Goal: Information Seeking & Learning: Learn about a topic

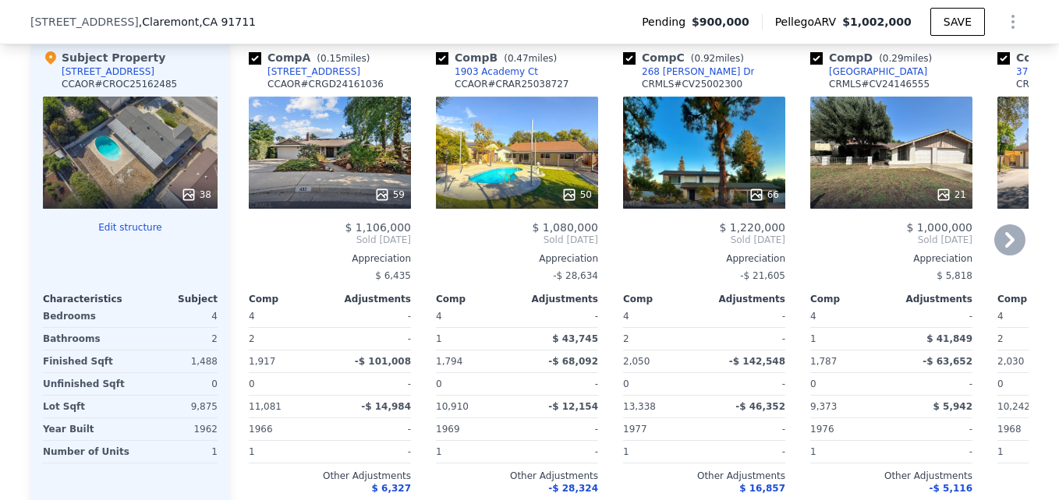
scroll to position [1660, 0]
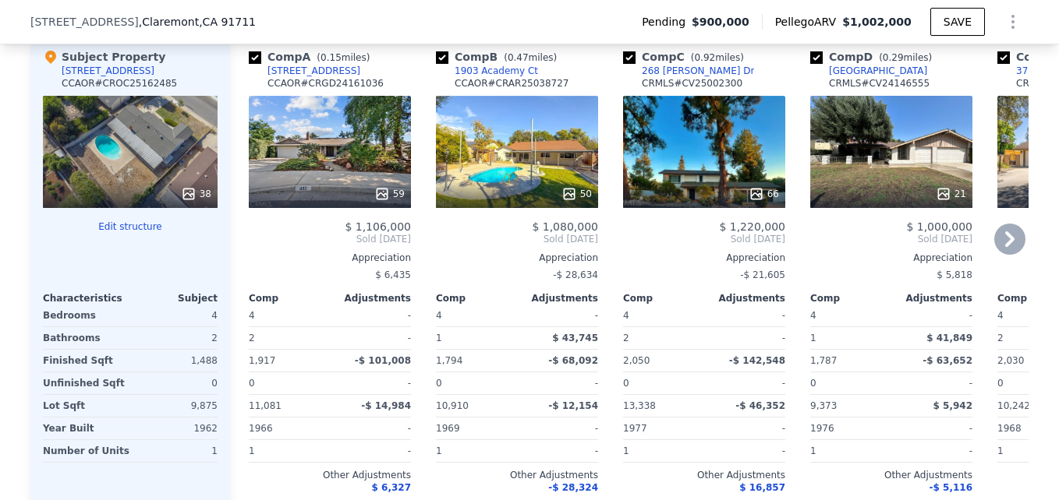
click at [338, 150] on div "59" at bounding box center [330, 152] width 162 height 112
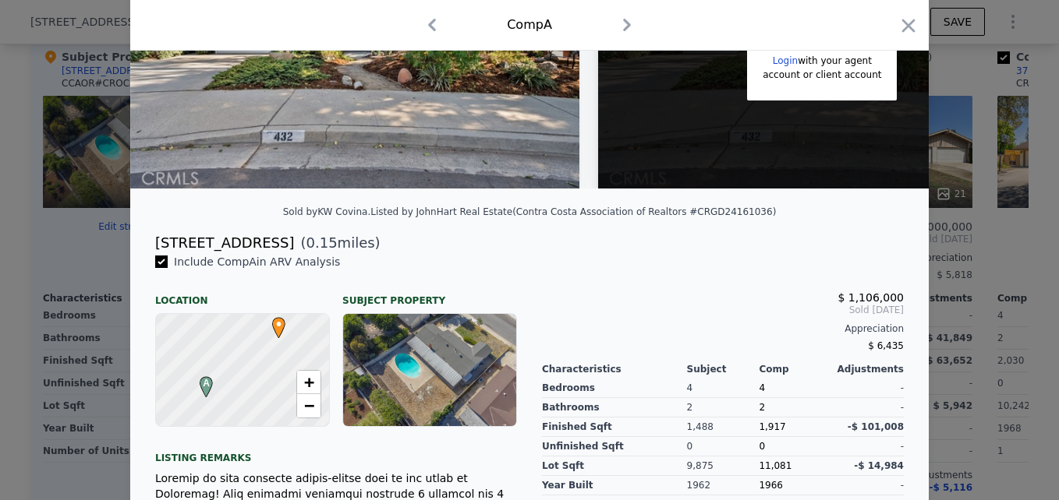
scroll to position [299, 0]
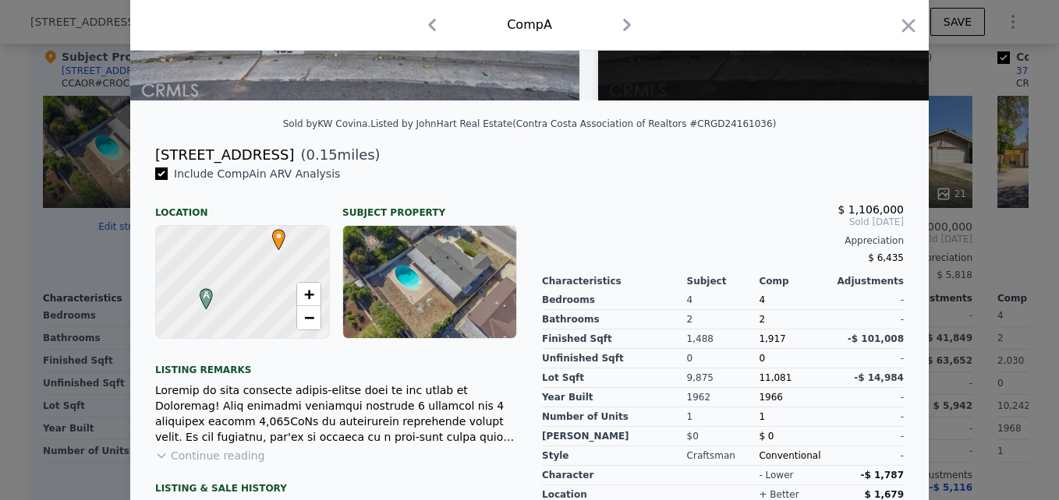
click at [622, 268] on div "$ 6,435" at bounding box center [723, 258] width 362 height 22
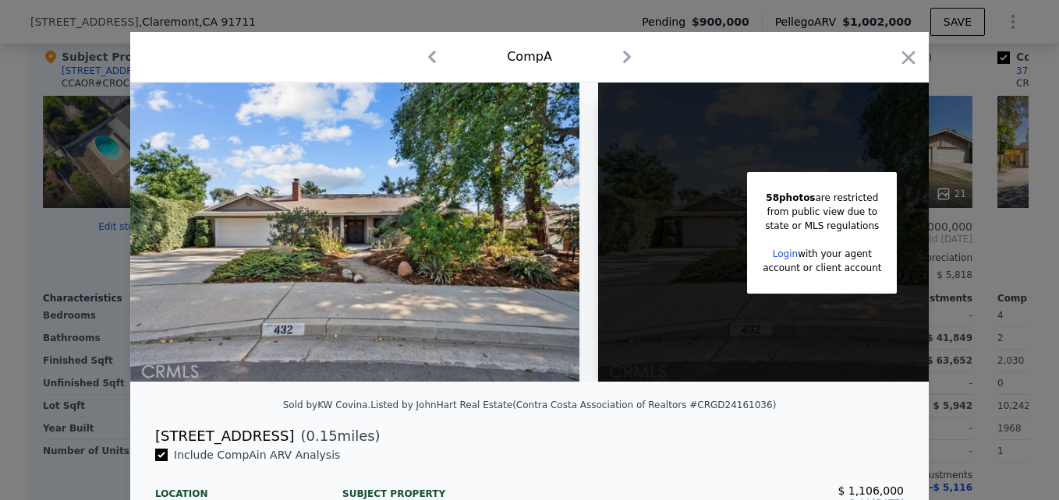
scroll to position [16, 0]
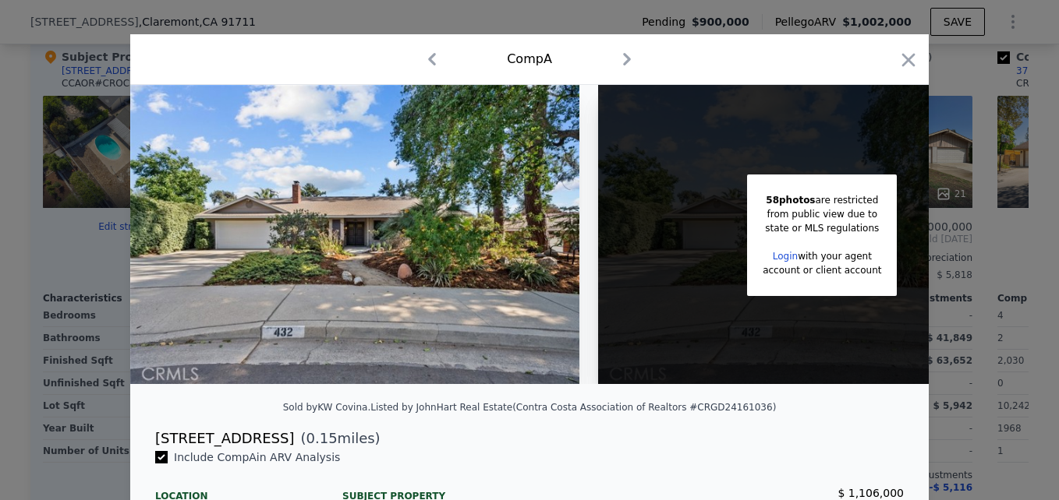
click at [959, 235] on div at bounding box center [529, 250] width 1059 height 500
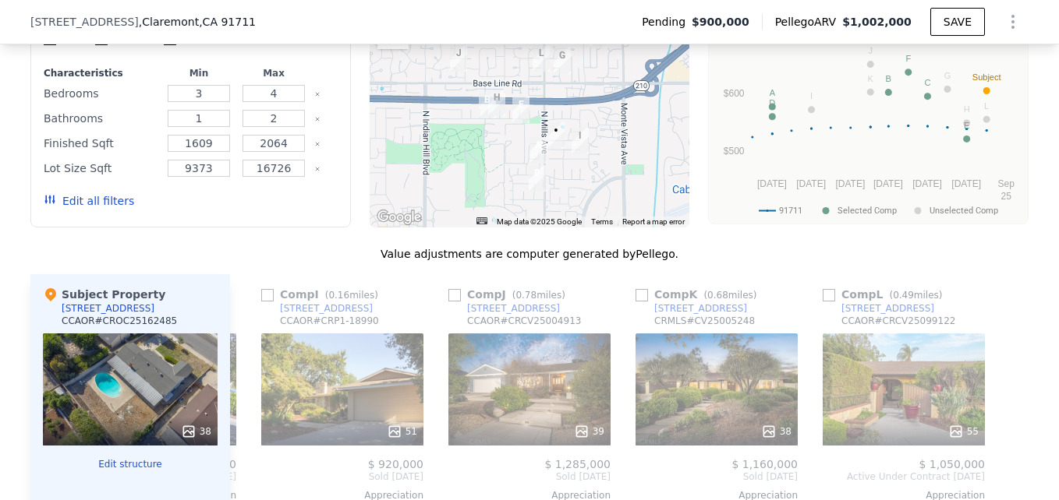
scroll to position [1427, 0]
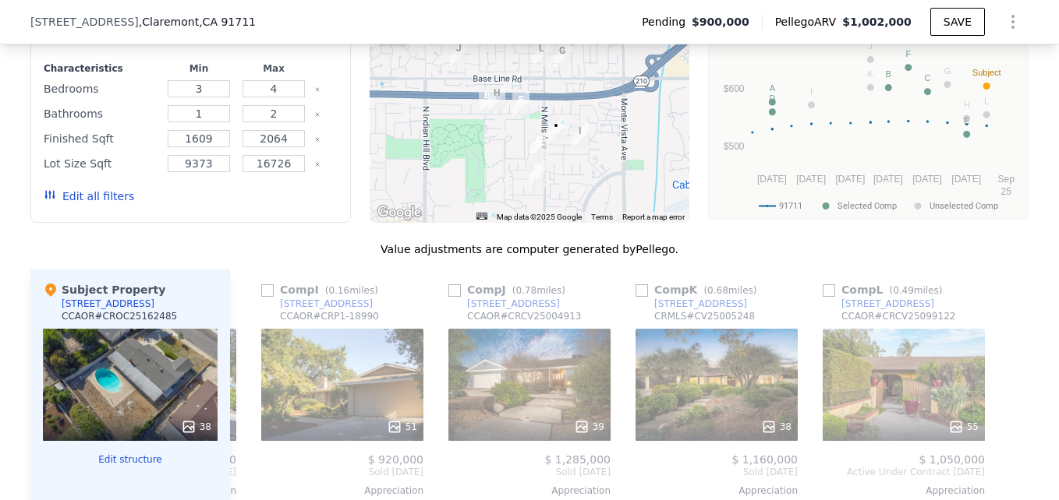
click at [708, 220] on div "Median Sale Price per Square Foot 91711 Selected Comp Unselected Comp [DATE] No…" at bounding box center [868, 96] width 320 height 246
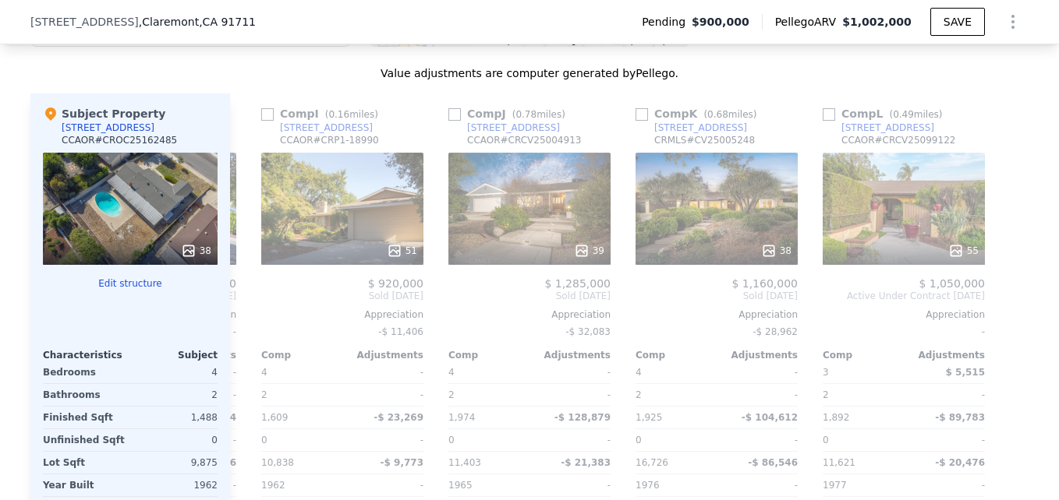
scroll to position [0, 755]
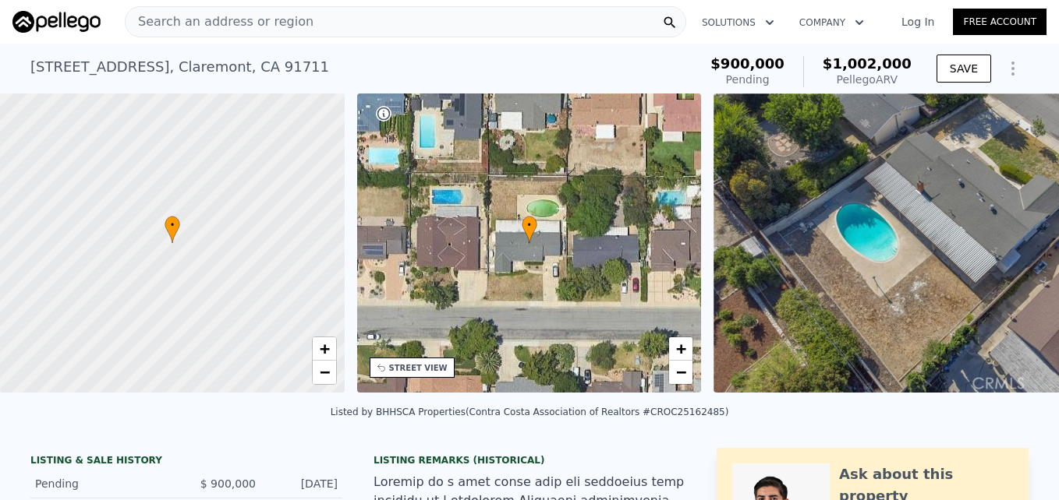
click at [339, 28] on div "Search an address or region" at bounding box center [405, 21] width 561 height 31
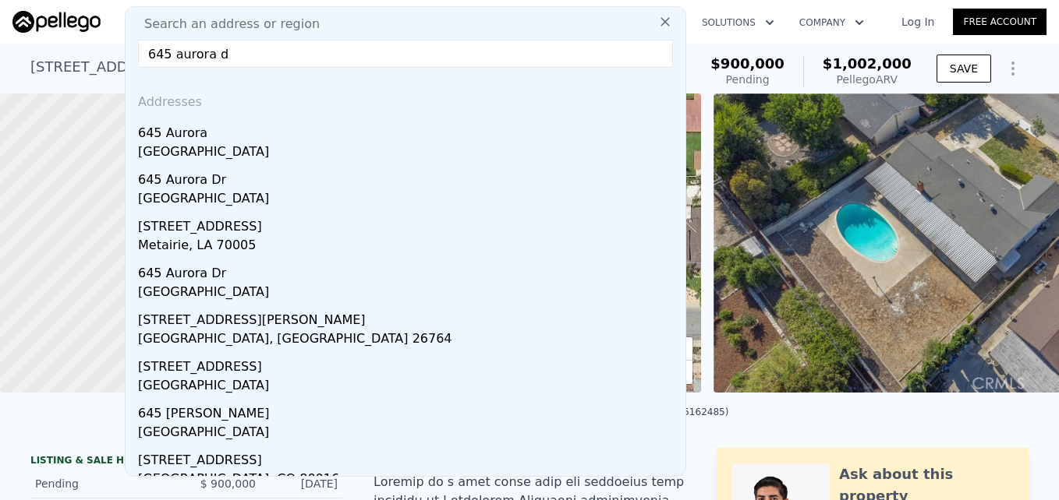
type input "645 aurora dr"
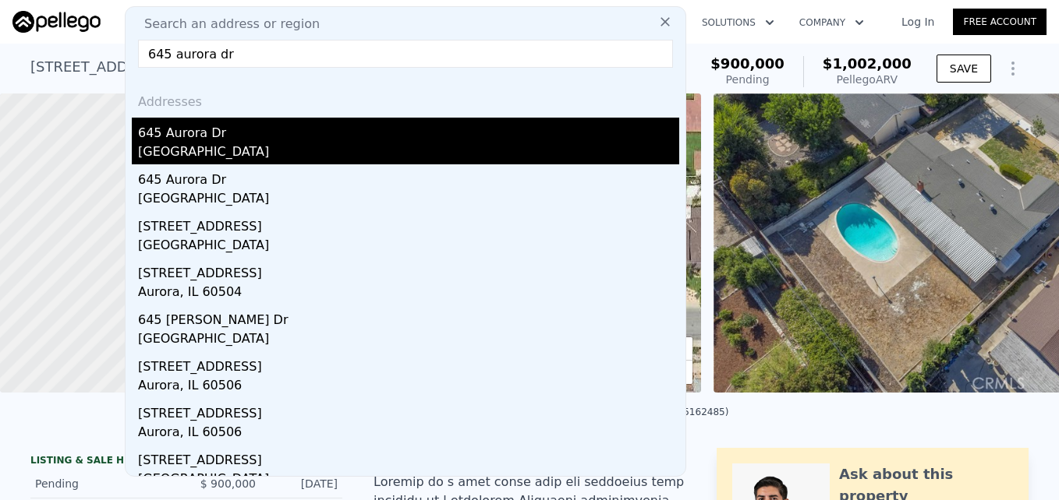
click at [309, 145] on div "[GEOGRAPHIC_DATA]" at bounding box center [408, 154] width 541 height 22
